Goal: Find specific page/section: Find specific page/section

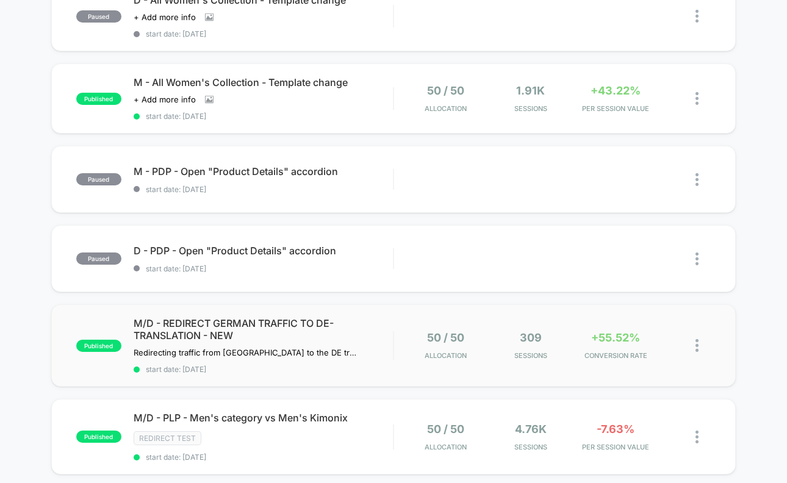
scroll to position [263, 0]
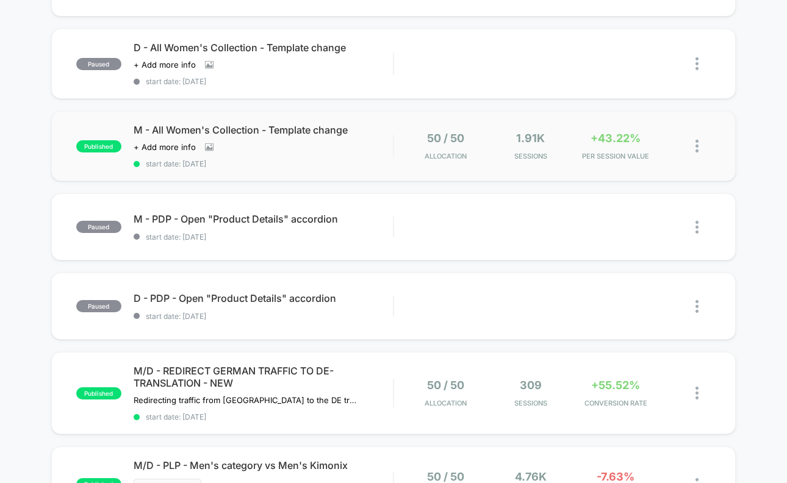
click at [371, 168] on div "published M - All Women's Collection - Template change Click to view images Cli…" at bounding box center [393, 146] width 684 height 70
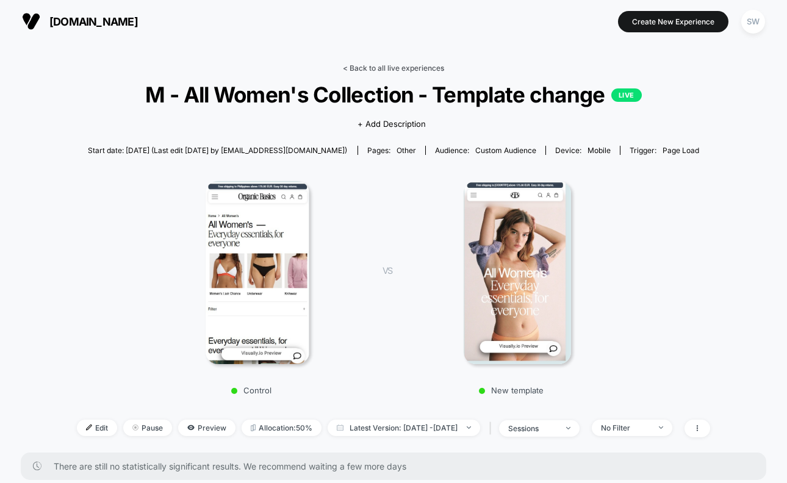
click at [387, 68] on link "< Back to all live experiences" at bounding box center [393, 67] width 101 height 9
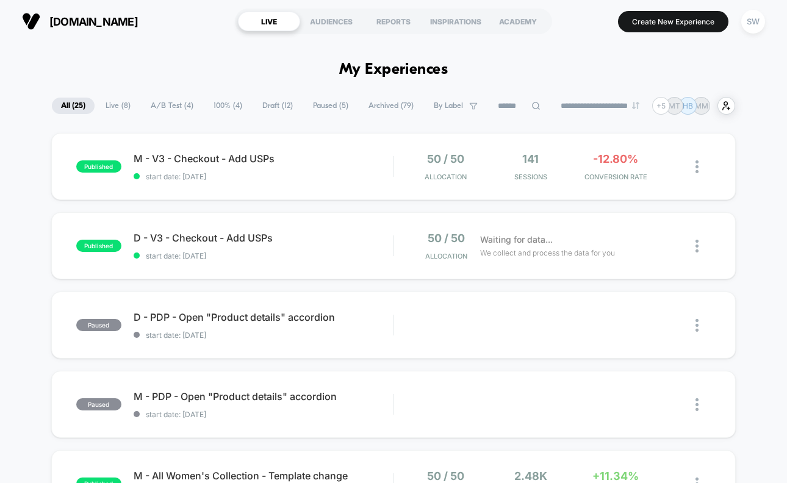
click at [177, 109] on span "A/B Test ( 4 )" at bounding box center [171, 106] width 61 height 16
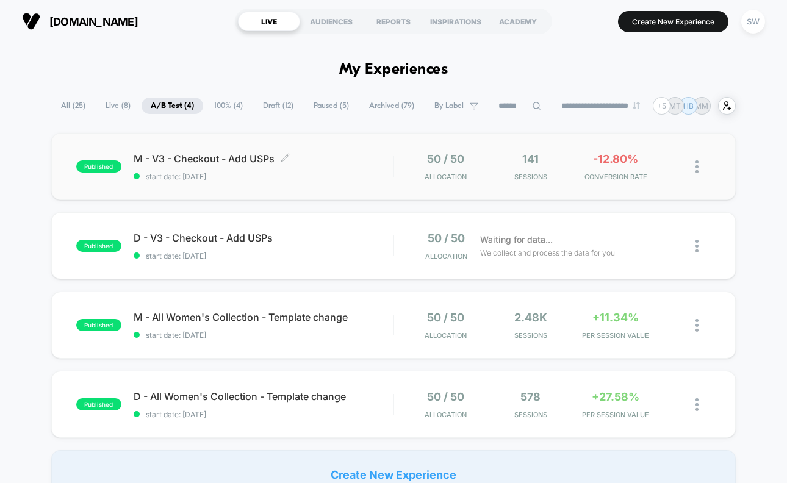
click at [353, 156] on span "M - V3 - Checkout - Add USPs Click to edit experience details" at bounding box center [263, 158] width 259 height 12
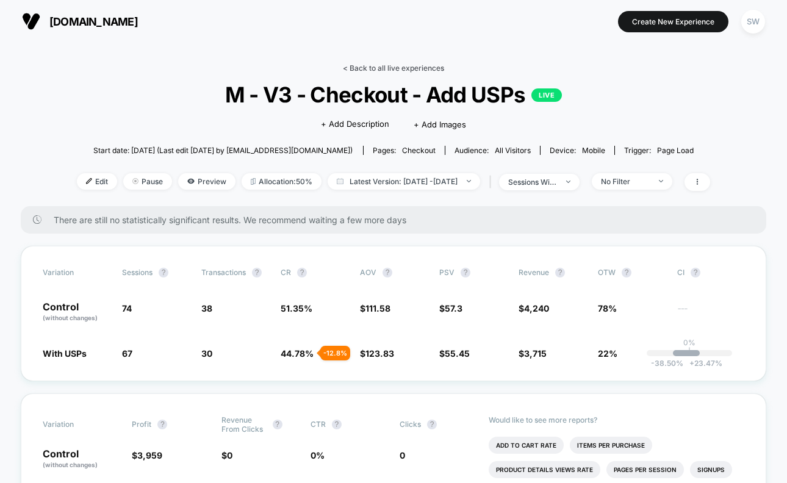
click at [398, 72] on link "< Back to all live experiences" at bounding box center [393, 67] width 101 height 9
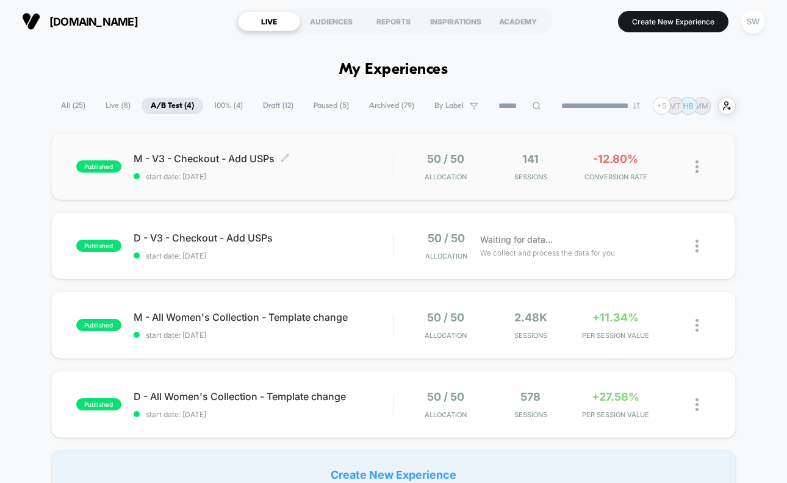
click at [385, 163] on span "M - V3 - Checkout - Add USPs Click to edit experience details" at bounding box center [263, 158] width 259 height 12
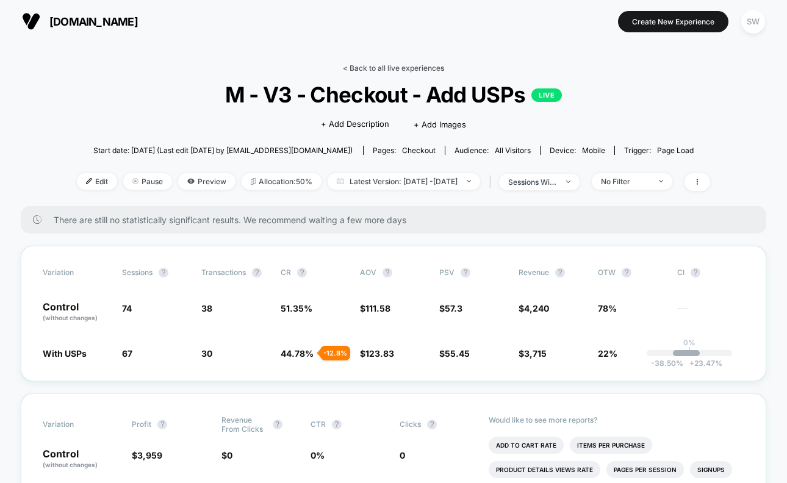
click at [384, 71] on link "< Back to all live experiences" at bounding box center [393, 67] width 101 height 9
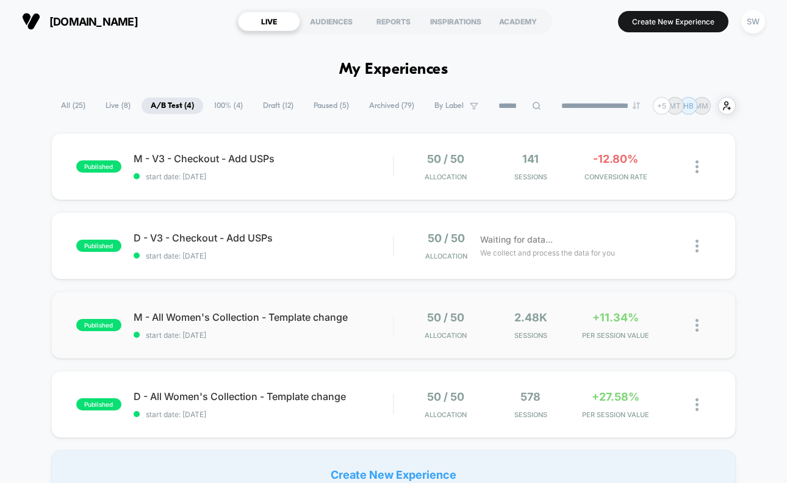
click at [412, 332] on div "50 / 50 Allocation" at bounding box center [445, 325] width 79 height 29
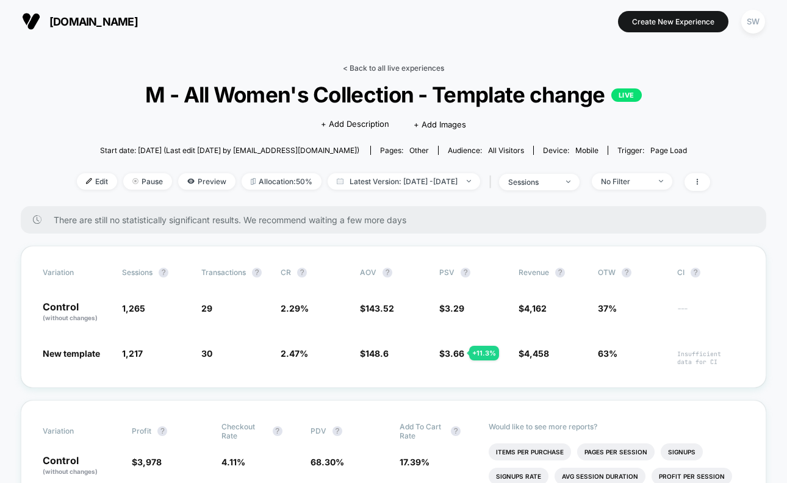
click at [364, 65] on link "< Back to all live experiences" at bounding box center [393, 67] width 101 height 9
